Goal: Task Accomplishment & Management: Use online tool/utility

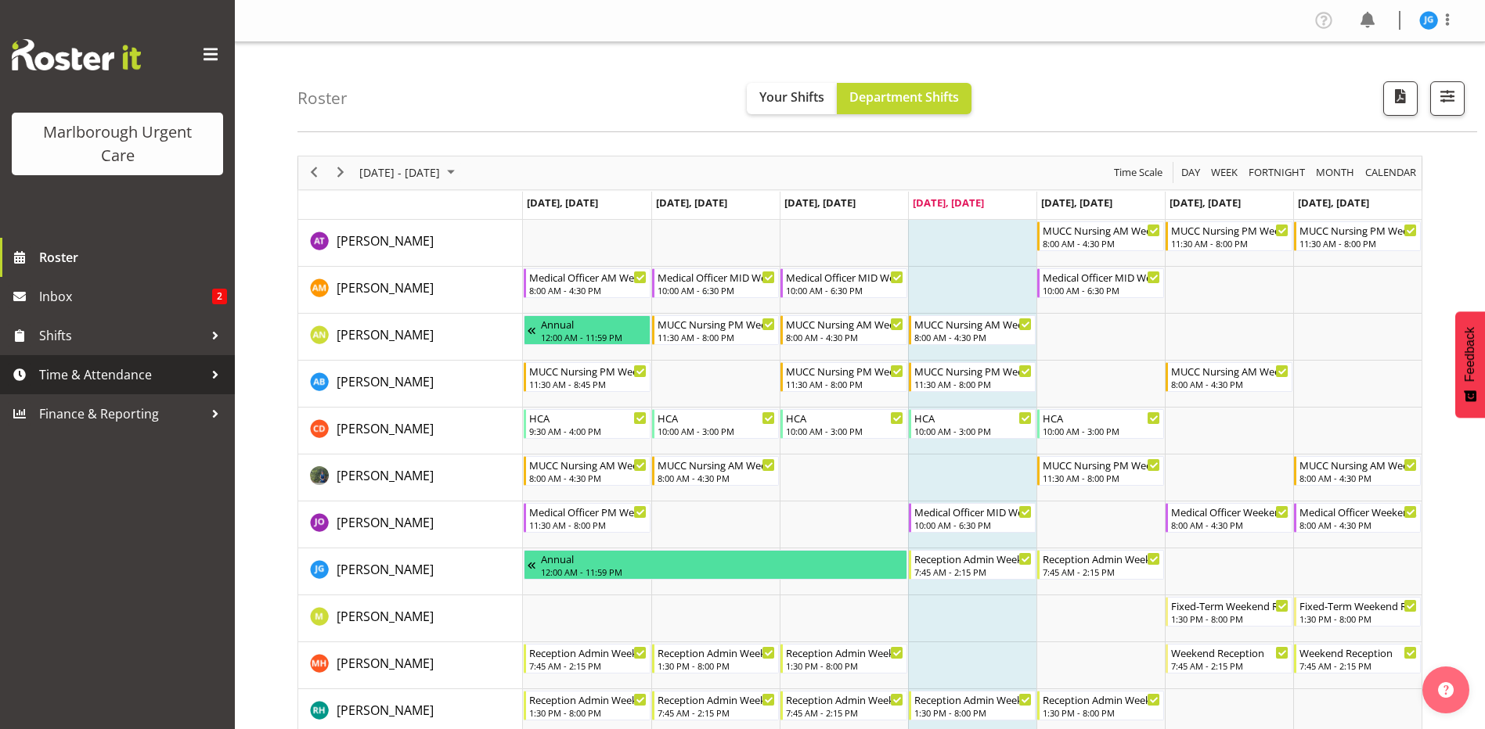
click at [127, 372] on span "Time & Attendance" at bounding box center [121, 374] width 164 height 23
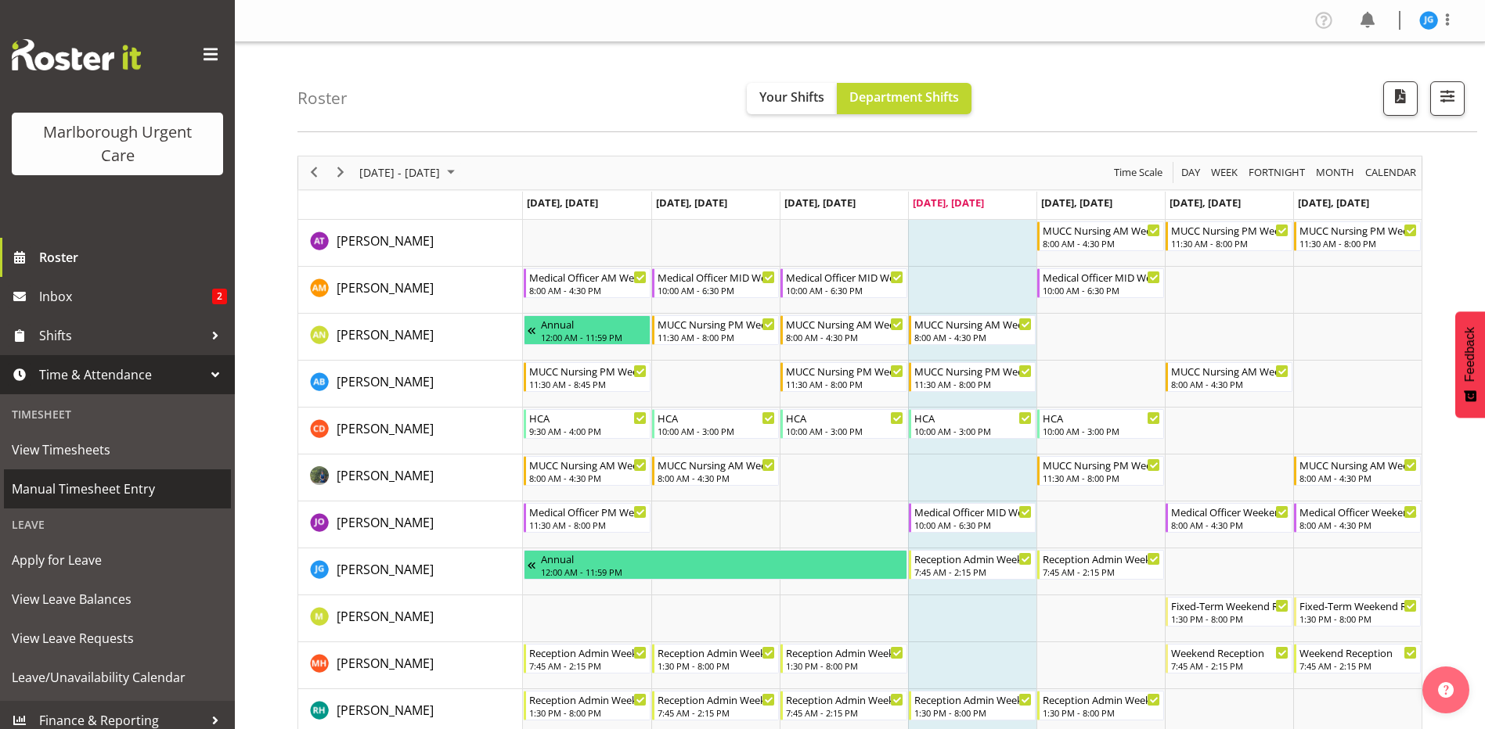
click at [96, 491] on span "Manual Timesheet Entry" at bounding box center [117, 488] width 211 height 23
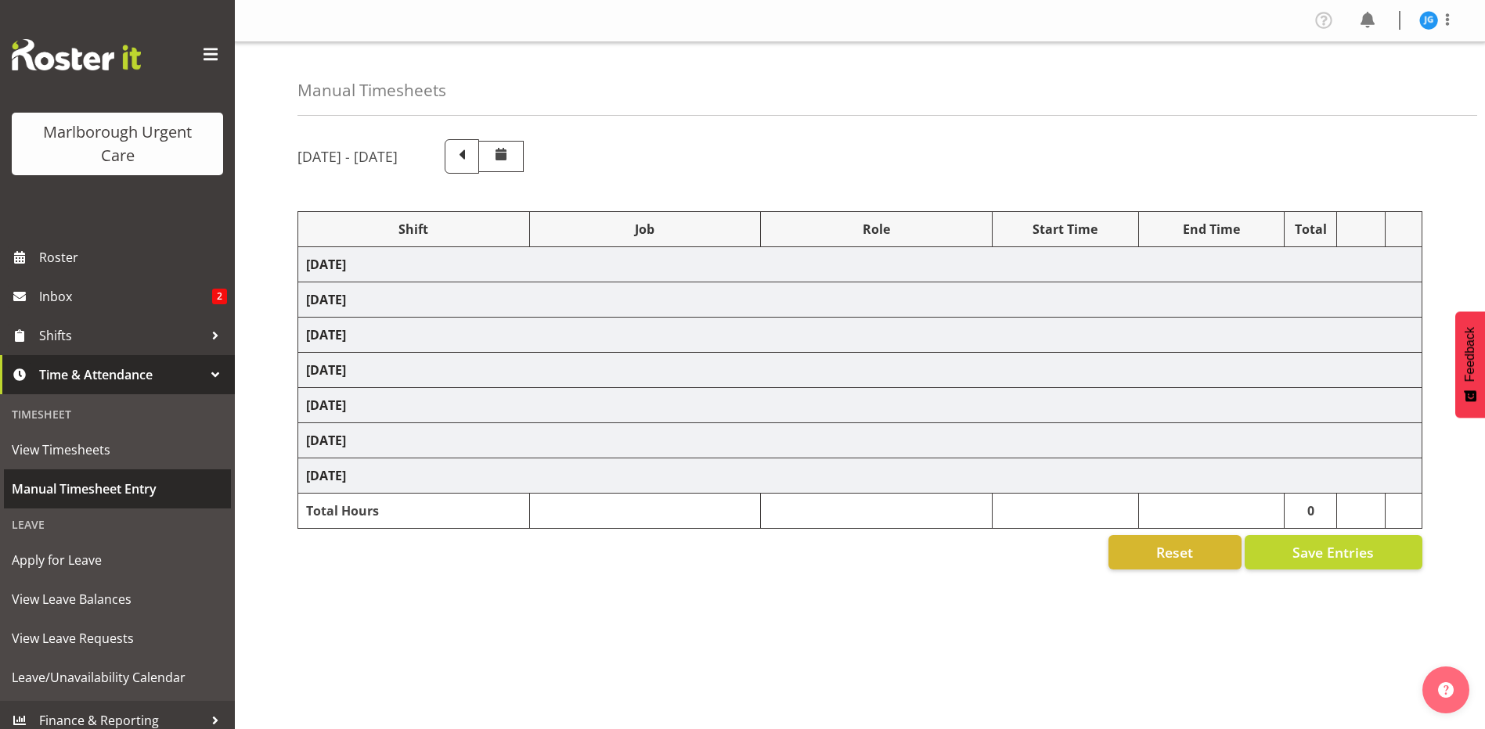
select select "81204"
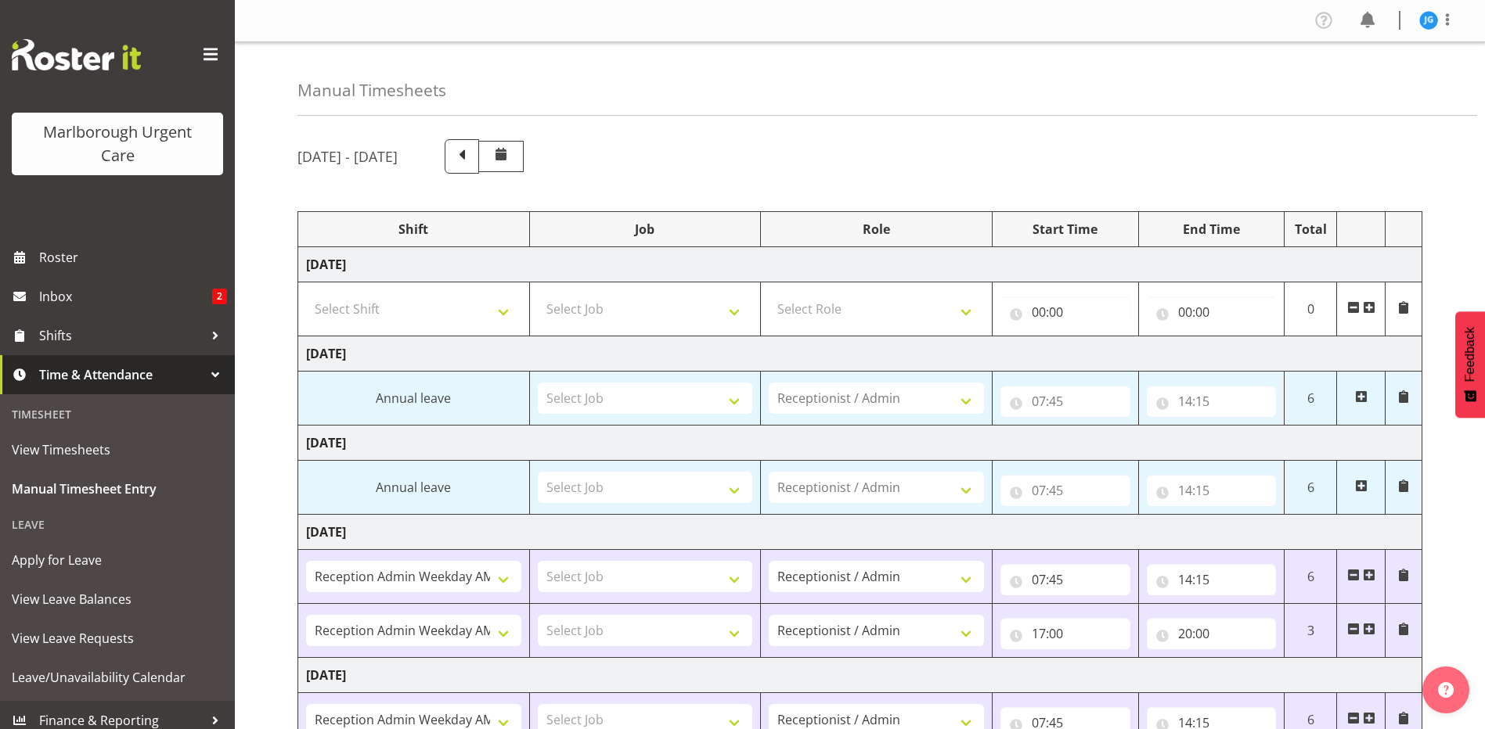
click at [510, 158] on span at bounding box center [500, 154] width 19 height 19
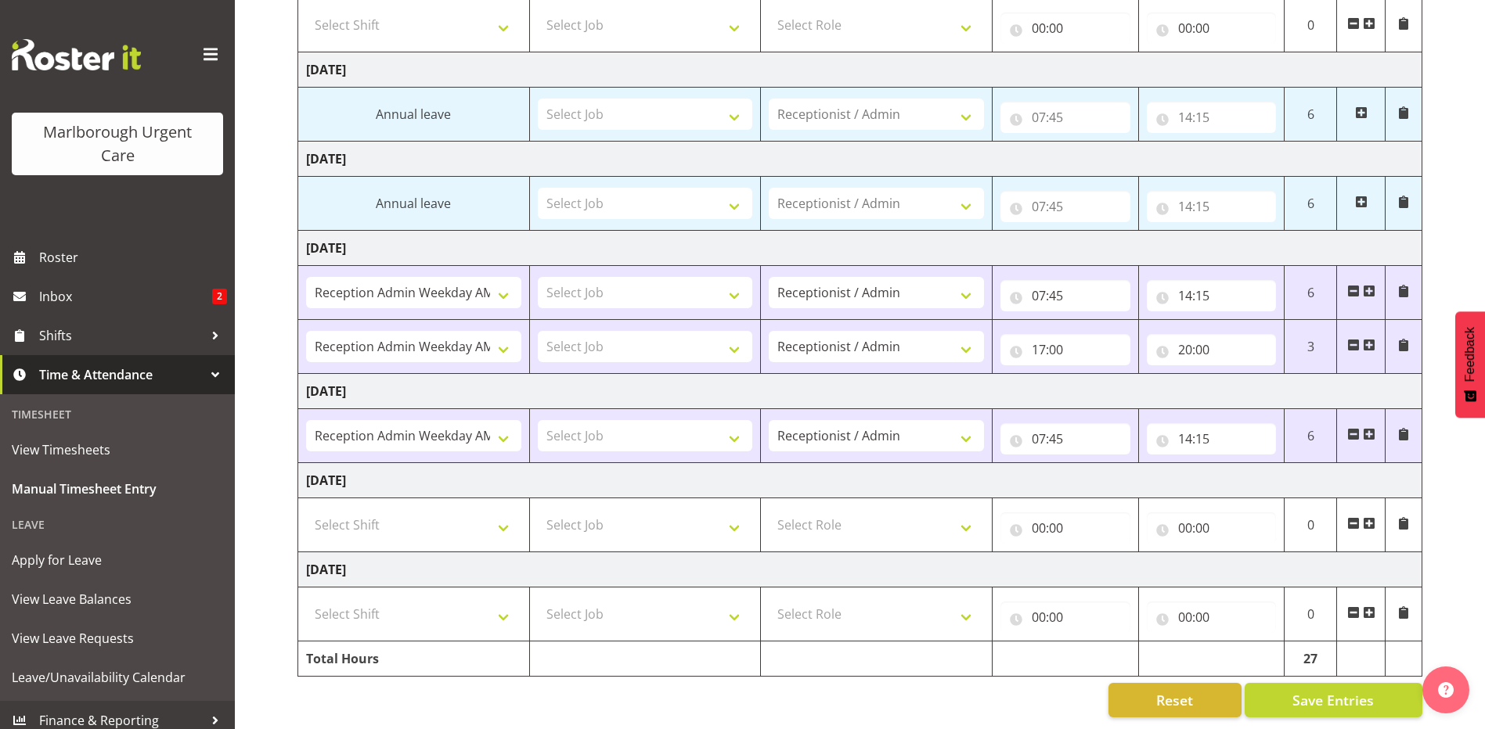
scroll to position [296, 0]
click at [77, 603] on span "View Leave Balances" at bounding box center [117, 599] width 211 height 23
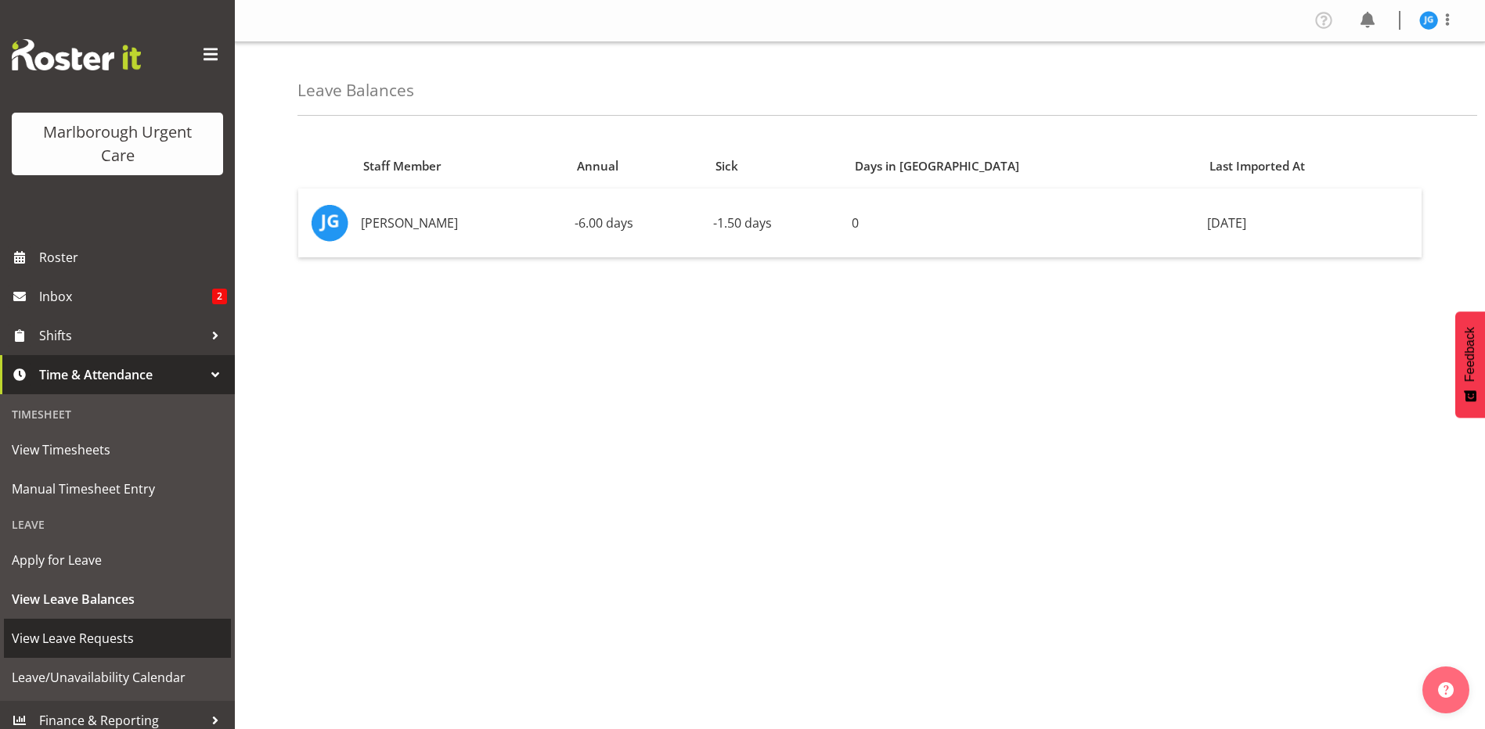
click at [96, 643] on span "View Leave Requests" at bounding box center [117, 638] width 211 height 23
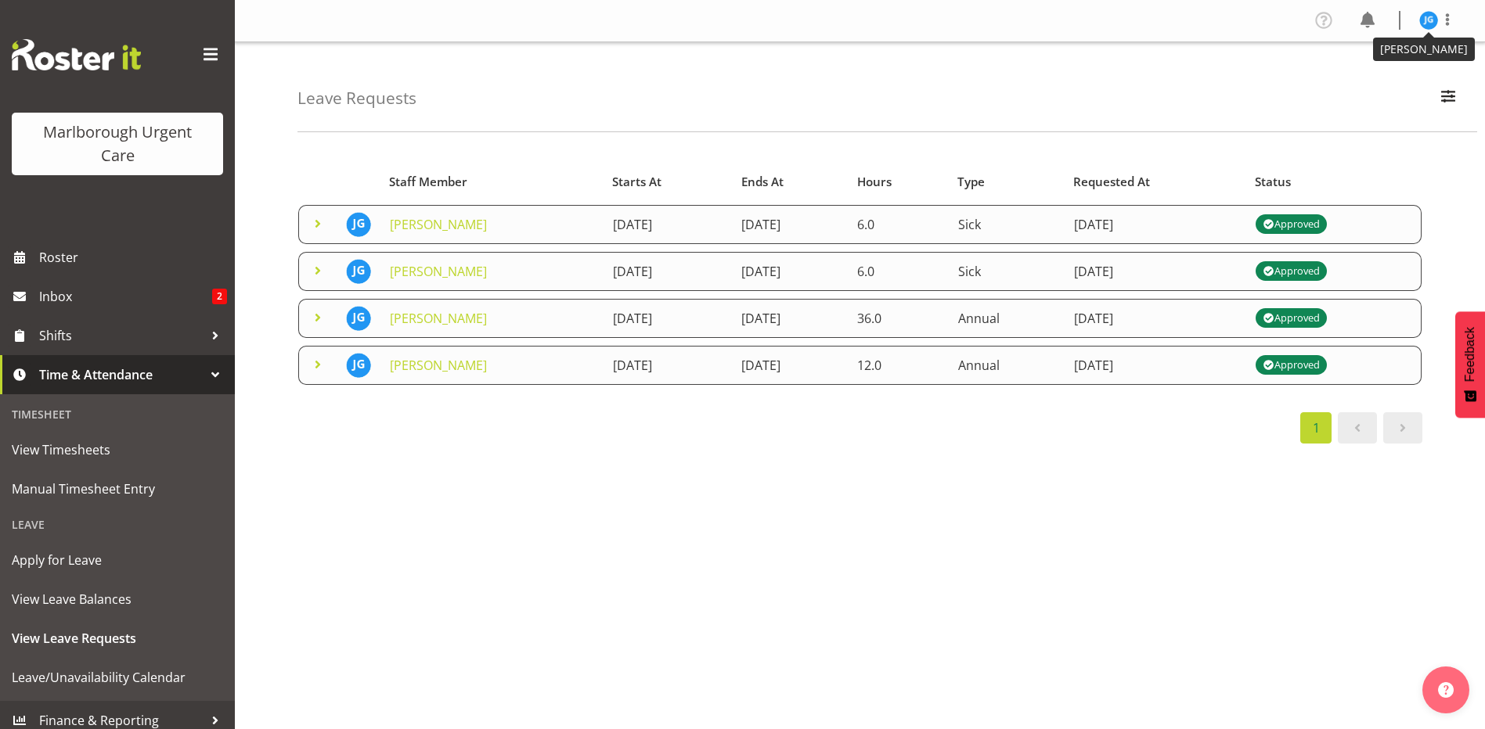
click at [1429, 22] on img at bounding box center [1428, 20] width 19 height 19
click at [1370, 81] on link "Log Out" at bounding box center [1381, 82] width 150 height 28
